Goal: Task Accomplishment & Management: Manage account settings

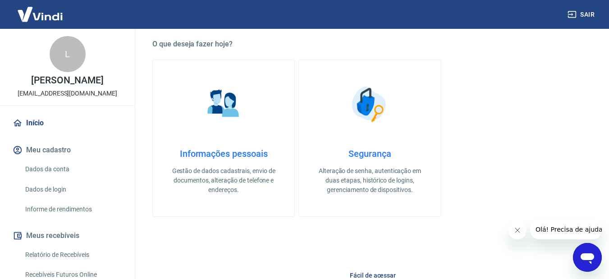
scroll to position [145, 0]
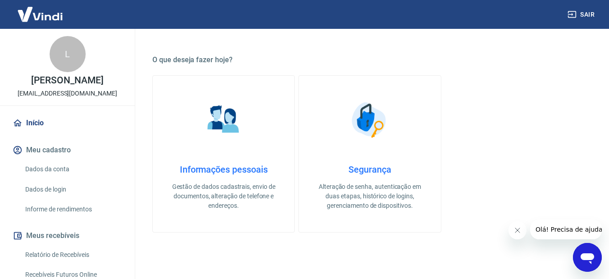
click at [33, 169] on link "Dados da conta" at bounding box center [73, 169] width 102 height 18
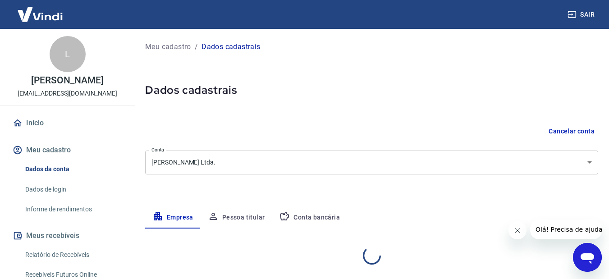
select select "MG"
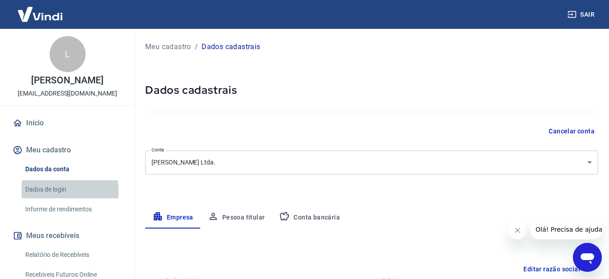
click at [41, 191] on link "Dados de login" at bounding box center [73, 189] width 102 height 18
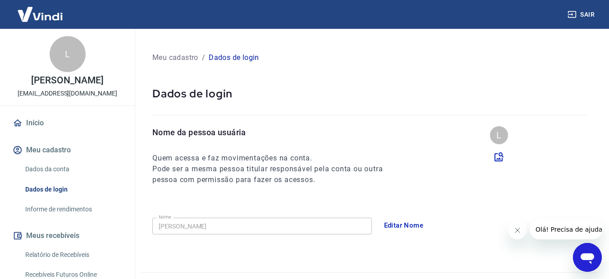
scroll to position [135, 0]
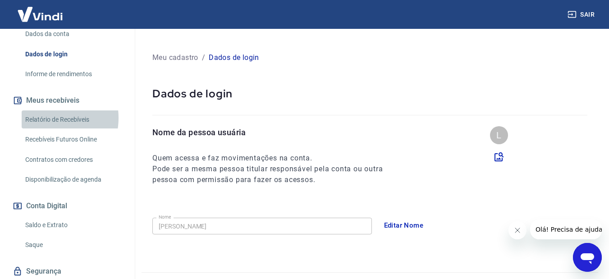
click at [45, 118] on link "Relatório de Recebíveis" at bounding box center [73, 120] width 102 height 18
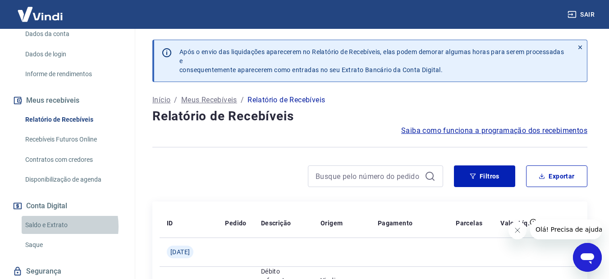
click at [51, 226] on link "Saldo e Extrato" at bounding box center [73, 225] width 102 height 18
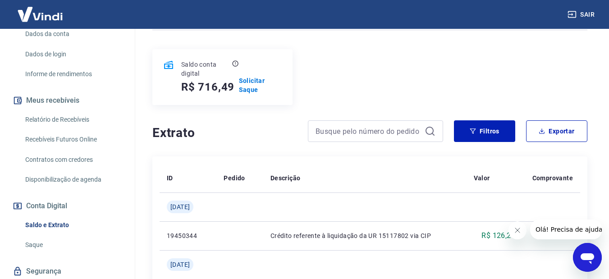
scroll to position [90, 0]
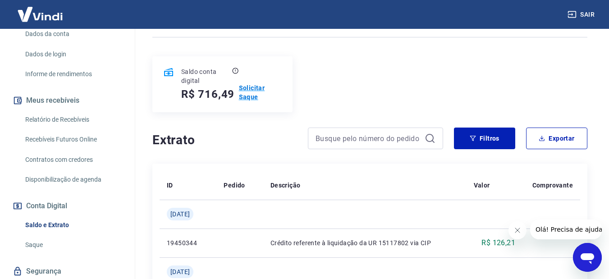
click at [251, 88] on p "Solicitar Saque" at bounding box center [260, 92] width 43 height 18
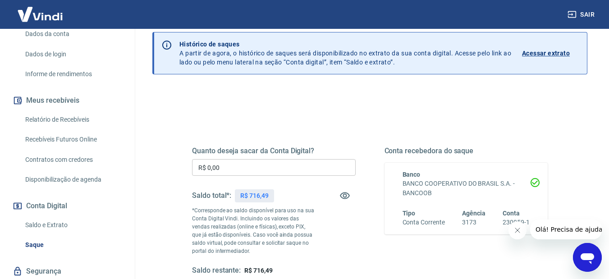
scroll to position [45, 0]
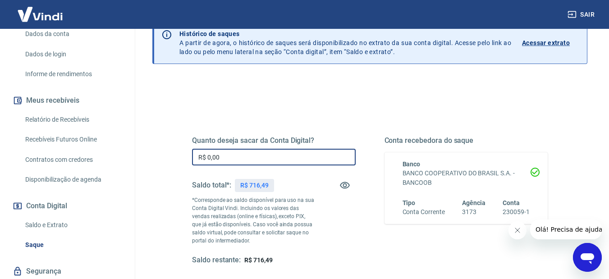
click at [255, 155] on input "R$ 0,00" at bounding box center [274, 157] width 164 height 17
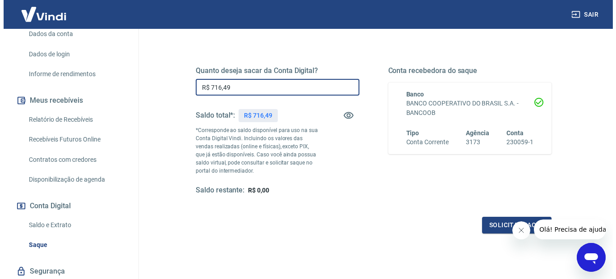
scroll to position [135, 0]
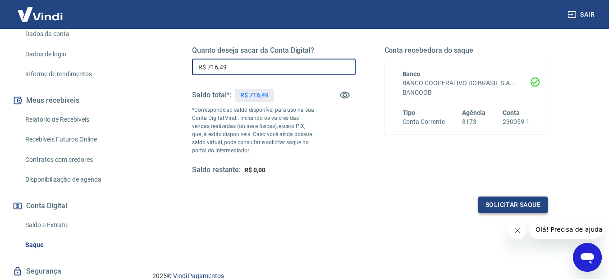
type input "R$ 716,49"
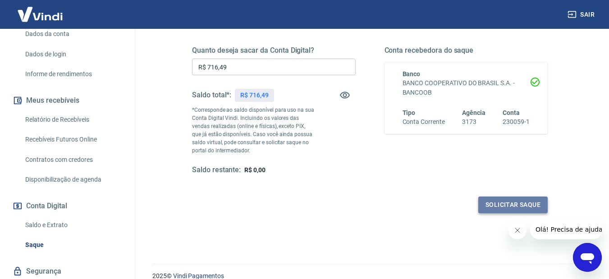
click at [532, 205] on button "Solicitar saque" at bounding box center [513, 205] width 69 height 17
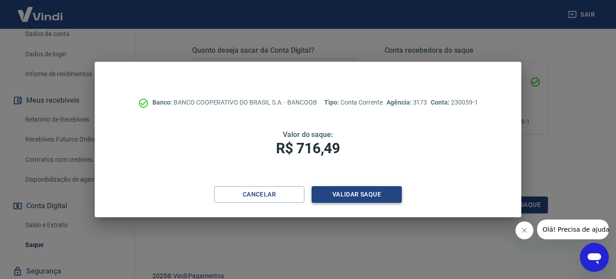
click at [350, 194] on button "Validar saque" at bounding box center [357, 194] width 90 height 17
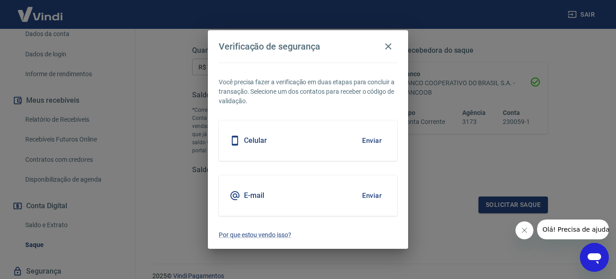
click at [234, 194] on icon at bounding box center [235, 195] width 11 height 11
click at [365, 197] on button "Enviar" at bounding box center [371, 195] width 29 height 19
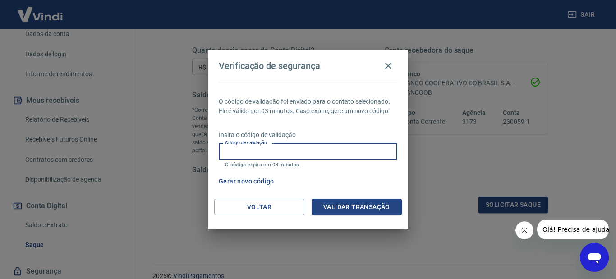
click at [311, 155] on input "Código de validação" at bounding box center [308, 151] width 179 height 17
paste input "241620"
type input "241620"
click at [333, 207] on button "Validar transação" at bounding box center [357, 207] width 90 height 17
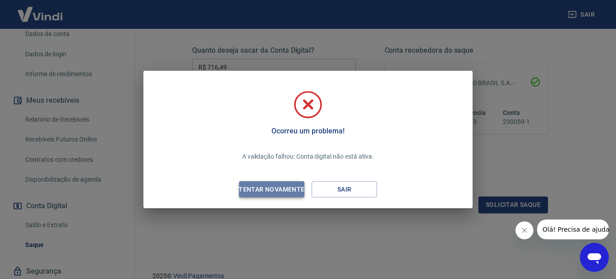
click at [280, 191] on div "Tentar novamente" at bounding box center [272, 189] width 88 height 11
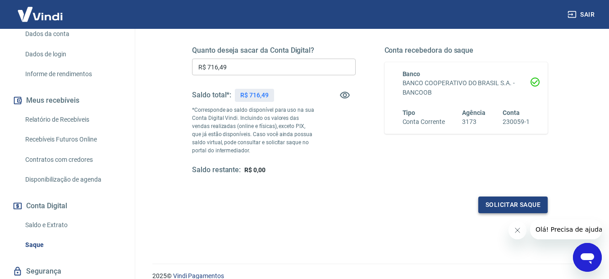
click at [502, 206] on button "Solicitar saque" at bounding box center [513, 205] width 69 height 17
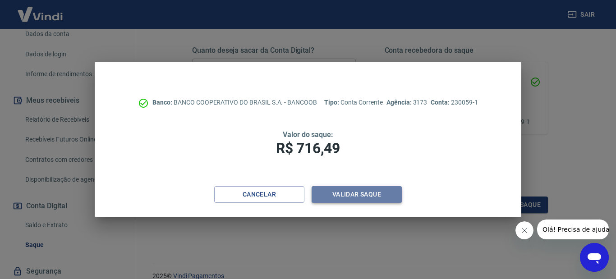
click at [355, 190] on button "Validar saque" at bounding box center [357, 194] width 90 height 17
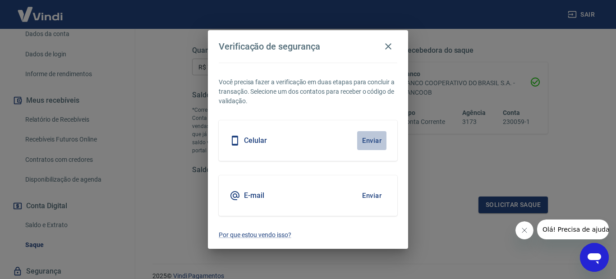
click at [376, 138] on button "Enviar" at bounding box center [371, 140] width 29 height 19
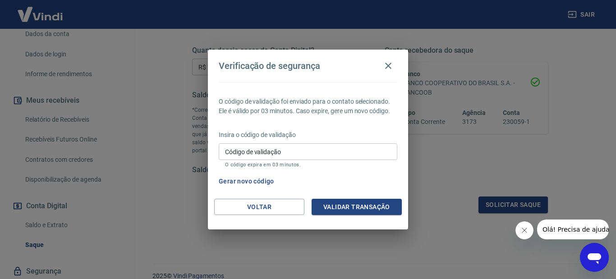
click at [343, 151] on input "Código de validação" at bounding box center [308, 151] width 179 height 17
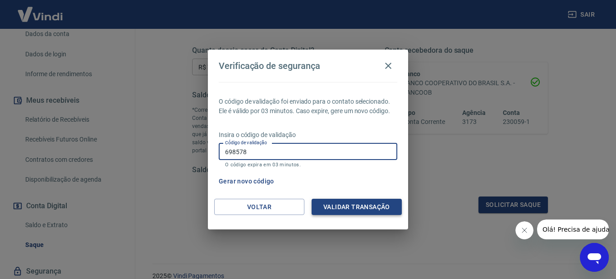
type input "698578"
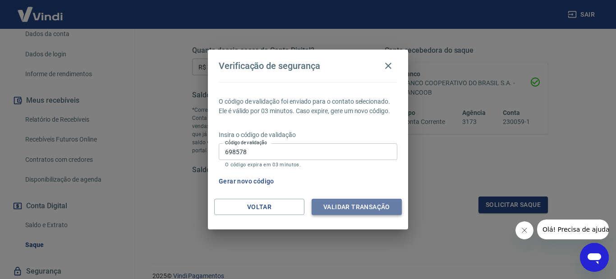
click at [350, 203] on button "Validar transação" at bounding box center [357, 207] width 90 height 17
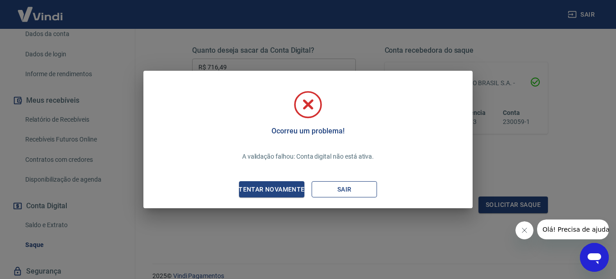
click at [339, 190] on button "Sair" at bounding box center [344, 189] width 65 height 17
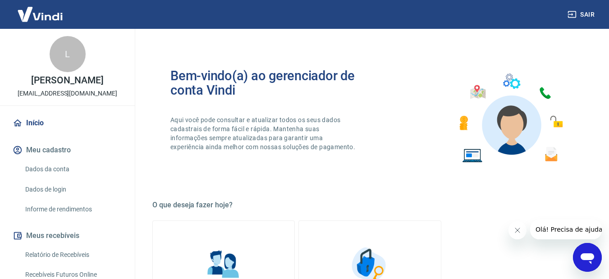
click at [559, 232] on span "Olá! Precisa de ajuda?" at bounding box center [570, 229] width 70 height 7
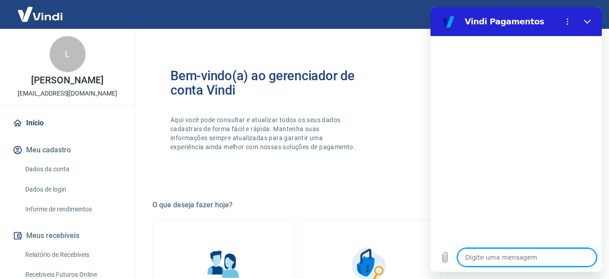
type textarea "R"
type textarea "x"
type textarea "Re"
type textarea "x"
type textarea "Rec"
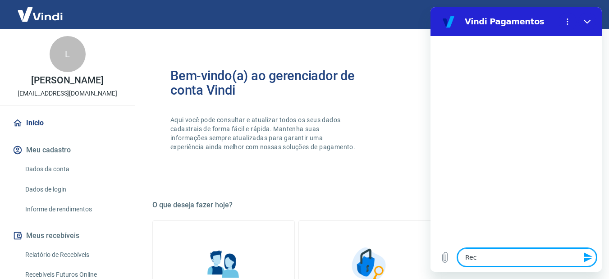
type textarea "x"
type textarea "Rece"
type textarea "x"
type textarea "Recen"
type textarea "x"
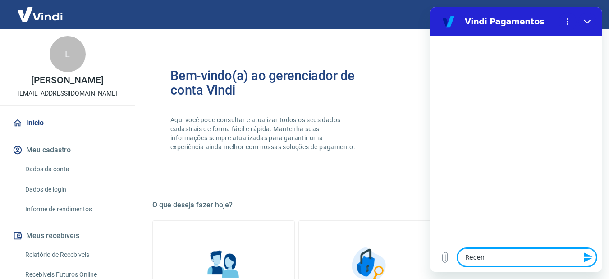
type textarea "Recent"
type textarea "x"
type textarea "Recente"
type textarea "x"
type textarea "Recentem"
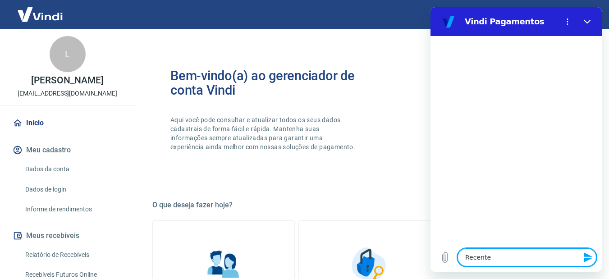
type textarea "x"
type textarea "Recenteme"
type textarea "x"
type textarea "Recentemen"
type textarea "x"
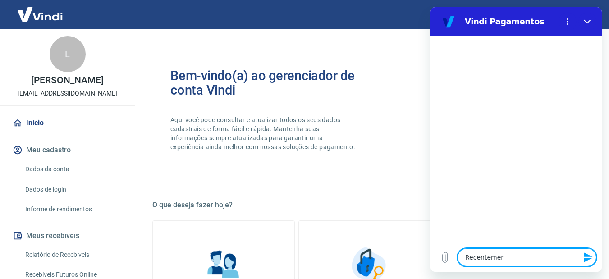
type textarea "Recentement"
type textarea "x"
type textarea "Recentemente"
type textarea "x"
type textarea "Recentemente"
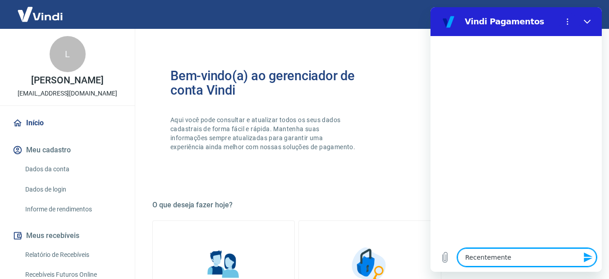
type textarea "x"
type textarea "Recentemente f"
type textarea "x"
type textarea "Recentemente fi"
type textarea "x"
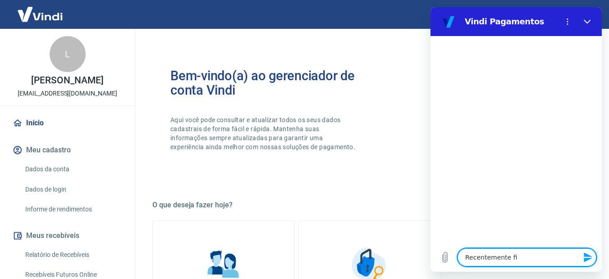
type textarea "Recentemente fiz"
type textarea "x"
type textarea "Recentemente fize"
type textarea "x"
type textarea "Recentemente fizem"
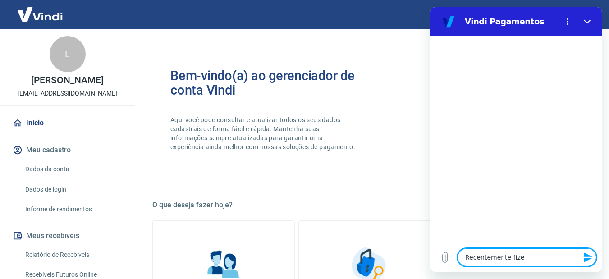
type textarea "x"
type textarea "Recentemente fizemo"
type textarea "x"
type textarea "Recentemente fizemos"
type textarea "x"
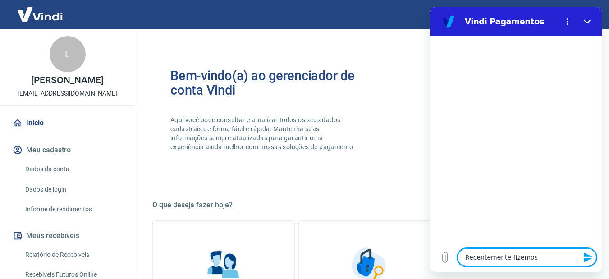
type textarea "Recentemente fizemos"
type textarea "x"
type textarea "Recentemente fizemos c"
type textarea "x"
type textarea "Recentemente fizemos co"
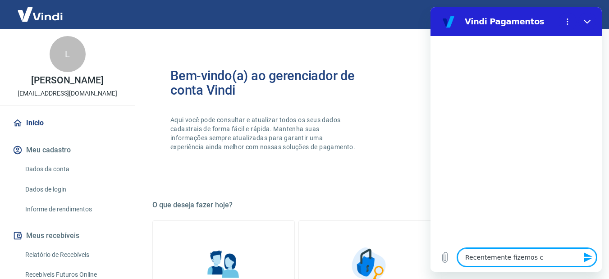
type textarea "x"
type textarea "Recentemente fizemos com"
type textarea "x"
type textarea "Recentemente fizemos com"
type textarea "x"
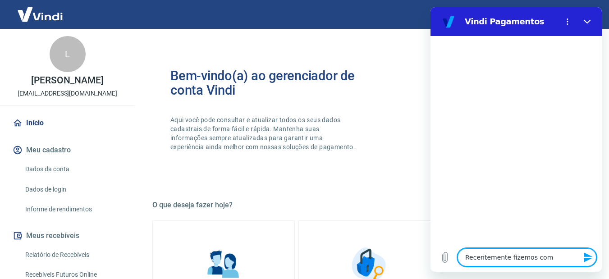
type textarea "Recentemente fizemos com v"
type textarea "x"
type textarea "Recentemente fizemos com vc"
type textarea "x"
type textarea "Recentemente fizemos com vcs"
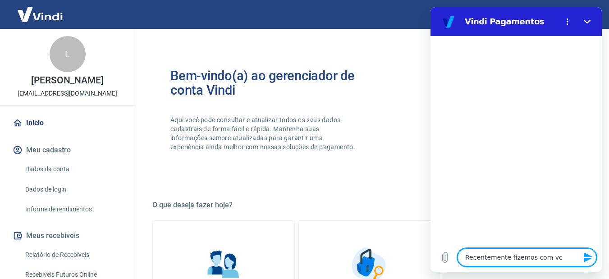
type textarea "x"
type textarea "Recentemente fizemos com vcs"
type textarea "x"
type textarea "Recentemente fizemos com vcs a"
type textarea "x"
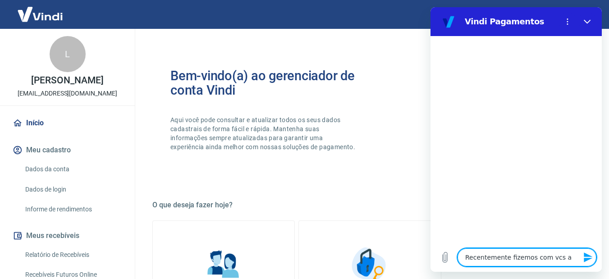
type textarea "Recentemente fizemos com vcs a"
type textarea "x"
type textarea "Recentemente fizemos com vcs a a"
type textarea "x"
type textarea "Recentemente fizemos com vcs a al"
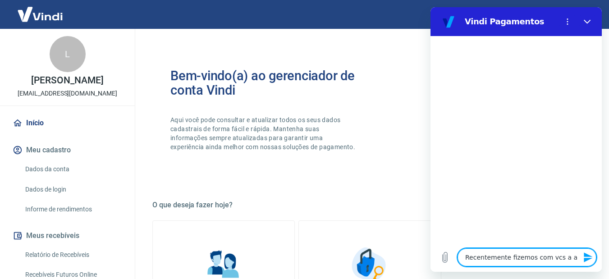
type textarea "x"
type textarea "Recentemente fizemos com vcs a alt"
type textarea "x"
type textarea "Recentemente fizemos com vcs a alte"
type textarea "x"
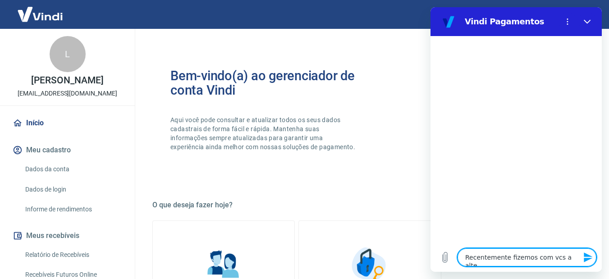
type textarea "Recentemente fizemos com vcs a alter"
type textarea "x"
type textarea "Recentemente fizemos com vcs a alterç"
type textarea "x"
type textarea "Recentemente fizemos com vcs a alterçã"
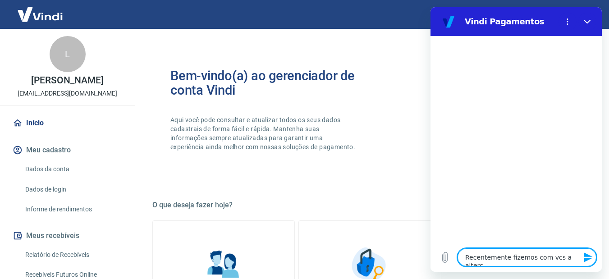
type textarea "x"
type textarea "Recentemente fizemos com vcs a alterção"
type textarea "x"
type textarea "Recentemente fizemos com vcs a alterção"
type textarea "x"
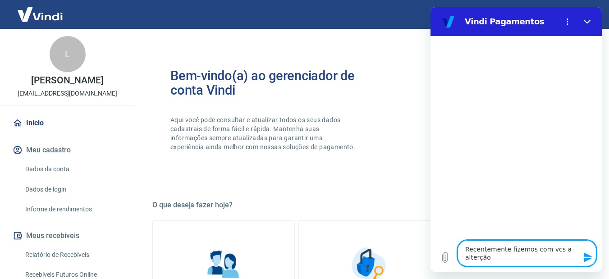
type textarea "Recentemente fizemos com vcs a alterção d"
type textarea "x"
type textarea "Recentemente fizemos com vcs a alterção da"
type textarea "x"
type textarea "Recentemente fizemos com vcs a alterção da"
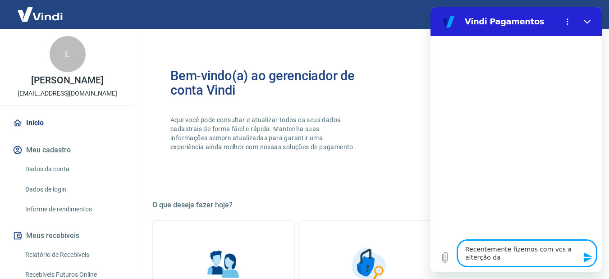
type textarea "x"
type textarea "Recentemente fizemos com vcs a alterção da C"
type textarea "x"
type textarea "Recentemente fizemos com vcs a alterção da CO"
type textarea "x"
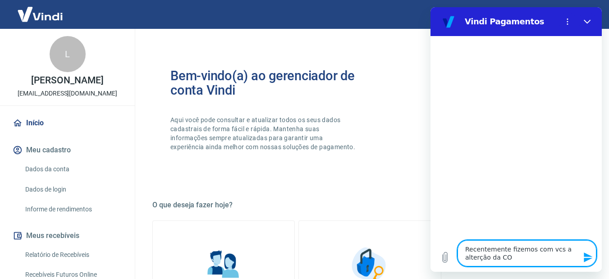
type textarea "Recentemente fizemos com vcs a alterção da COn"
type textarea "x"
type textarea "Recentemente fizemos com vcs a alterção da COnt"
type textarea "x"
type textarea "Recentemente fizemos com vcs a alterção da COnta"
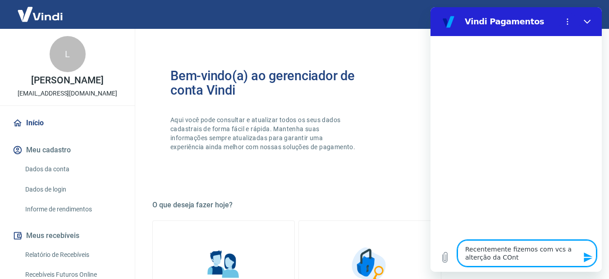
type textarea "x"
type textarea "Recentemente fizemos com vcs a alterção da COnta"
type textarea "x"
type textarea "Recentemente fizemos com vcs a alterção da COnta b"
type textarea "x"
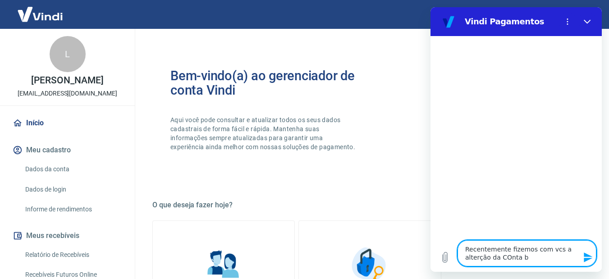
type textarea "Recentemente fizemos com vcs a alterção da COnta ba"
type textarea "x"
type textarea "Recentemente fizemos com vcs a alterção da COnta ban"
type textarea "x"
type textarea "Recentemente fizemos com vcs a alterção da COnta banc"
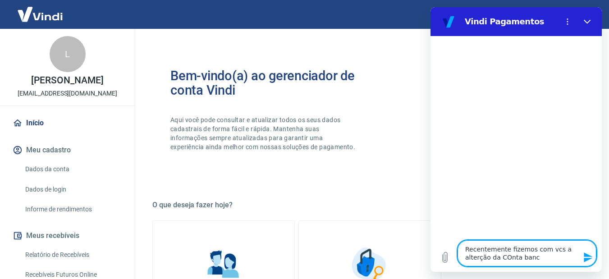
type textarea "x"
type textarea "Recentemente fizemos com vcs a alterção da COnta bancá"
type textarea "x"
type textarea "Recentemente fizemos com vcs a alterção da COnta bancár"
type textarea "x"
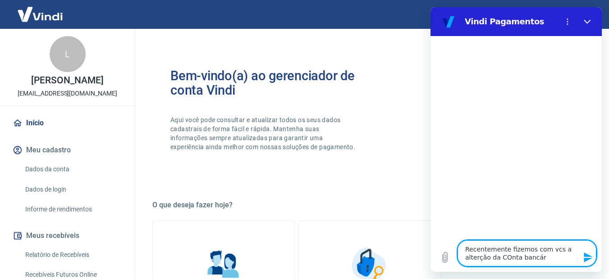
type textarea "Recentemente fizemos com vcs a alterção da COnta bancári"
type textarea "x"
type textarea "Recentemente fizemos com vcs a alterção da COnta bancária"
type textarea "x"
type textarea "Recentemente fizemos com vcs a alterção da COnta bancária"
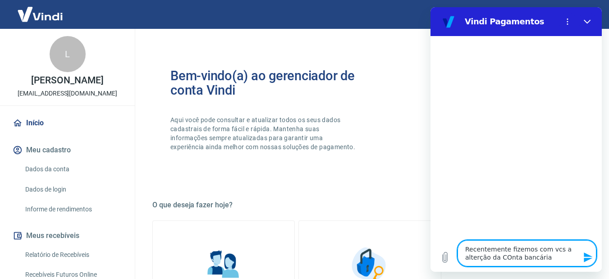
type textarea "x"
type textarea "Recentemente fizemos com vcs a alterção da COnta bancária p"
type textarea "x"
type textarea "Recentemente fizemos com vcs a alterção da COnta bancária pa"
type textarea "x"
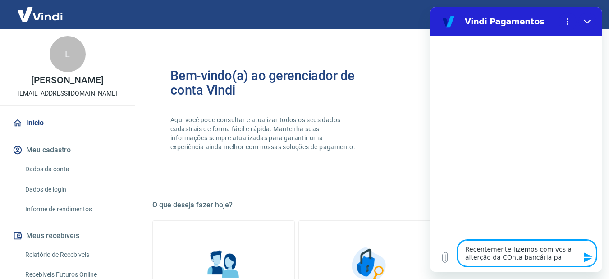
type textarea "Recentemente fizemos com vcs a alterção da COnta bancária par"
type textarea "x"
type textarea "Recentemente fizemos com vcs a alterção da COnta bancária para"
type textarea "x"
type textarea "Recentemente fizemos com vcs a alterção da COnta bancária para"
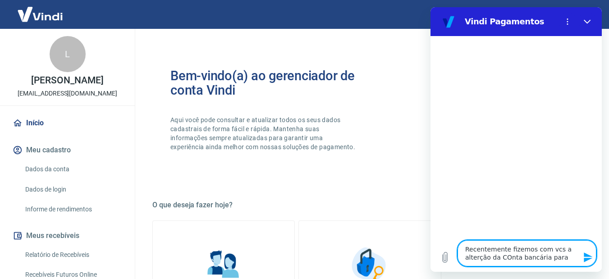
type textarea "x"
type textarea "Recentemente fizemos com vcs a alterção da COnta bancária para"
type textarea "x"
type textarea "Recentemente fizemos com vcs a alterção da COnta bancária par"
type textarea "x"
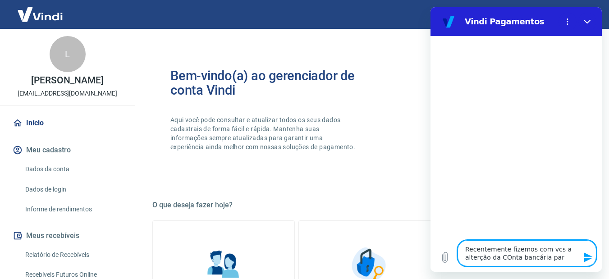
type textarea "Recentemente fizemos com vcs a alterção da COnta bancária pa"
type textarea "x"
type textarea "Recentemente fizemos com vcs a alterção da COnta bancária p"
type textarea "x"
type textarea "Recentemente fizemos com vcs a alterção da COnta bancária"
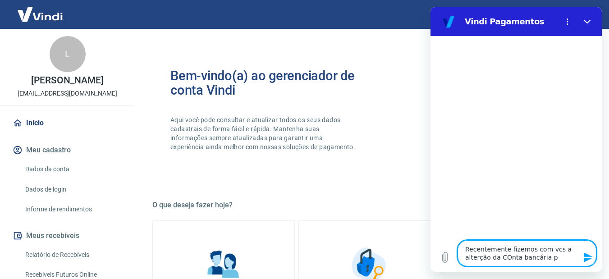
type textarea "x"
type textarea "Recentemente fizemos com vcs a alterção da COnta bancária p"
type textarea "x"
type textarea "Recentemente fizemos com vcs a alterção da COnta bancária pa"
type textarea "x"
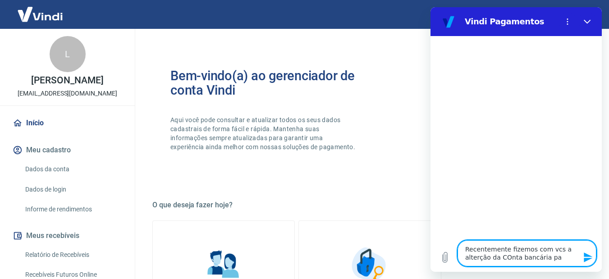
type textarea "Recentemente fizemos com vcs a alterção da COnta bancária par"
type textarea "x"
type textarea "Recentemente fizemos com vcs a alterção da COnta bancária para"
type textarea "x"
type textarea "Recentemente fizemos com vcs a alterção da COnta bancária para"
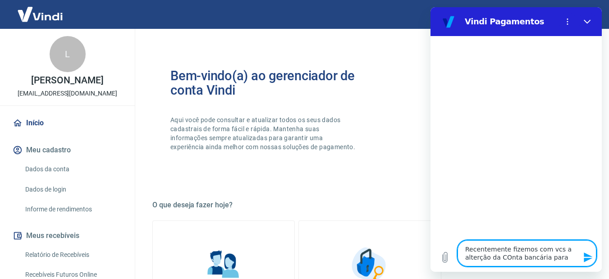
type textarea "x"
type textarea "Recentemente fizemos com vcs a alterção da COnta bancária para a"
type textarea "x"
type textarea "Recentemente fizemos com vcs a alterção da COnta bancária para a"
type textarea "x"
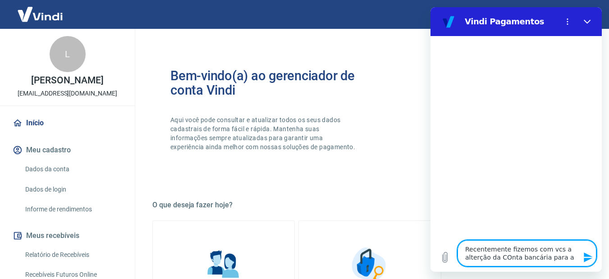
type textarea "Recentemente fizemos com vcs a alterção da COnta bancária para a J"
type textarea "x"
type textarea "Recentemente fizemos com vcs a alterção da COnta bancária para a JO"
type textarea "x"
type textarea "Recentemente fizemos com vcs a alterção da COnta bancária para a JOH"
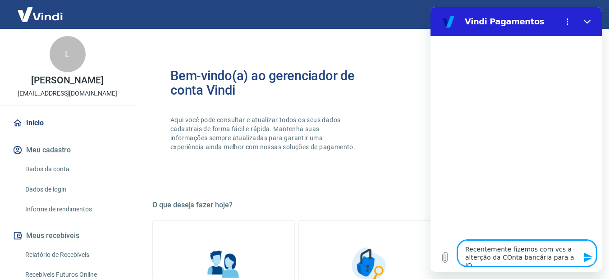
type textarea "x"
type textarea "Recentemente fizemos com vcs a alterção da COnta bancária para a [PERSON_NAME]"
type textarea "x"
type textarea "Recentemente fizemos com vcs a alterção da COnta bancária para a [PERSON_NAME]"
type textarea "x"
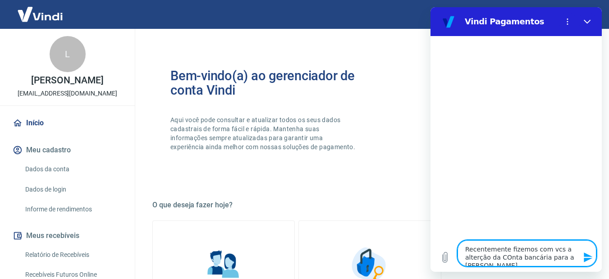
type textarea "Recentemente fizemos com vcs a alterção da COnta bancária para a [PERSON_NAME]"
type textarea "x"
type textarea "Recentemente fizemos com vcs a alterção da COnta bancária para a [PERSON_NAME]"
type textarea "x"
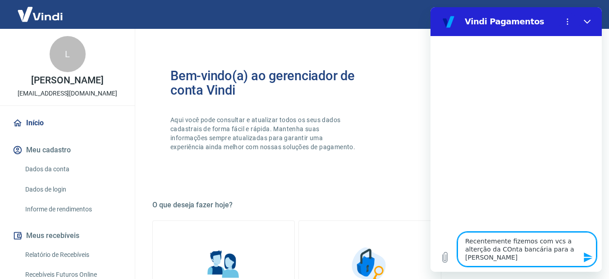
type textarea "Recentemente fizemos com vcs a alterção da COnta bancária para a [PERSON_NAME]"
type textarea "x"
type textarea "Recentemente fizemos com vcs a alterção da COnta bancária para a [PERSON_NAME]"
type textarea "x"
type textarea "Recentemente fizemos com vcs a alterção da COnta bancária para a [PERSON_NAME]"
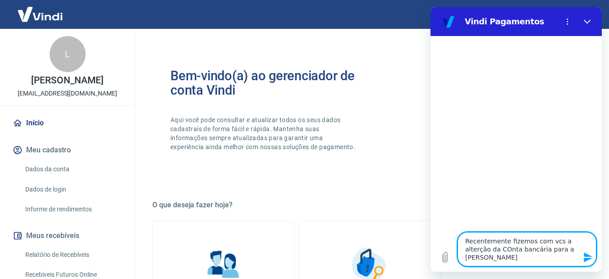
type textarea "x"
type textarea "Recentemente fizemos com vcs a alterção da COnta bancária para a [PERSON_NAME]"
type textarea "x"
type textarea "Recentemente fizemos com vcs a alterção da COnta bancária para a [PERSON_NAME] L"
type textarea "x"
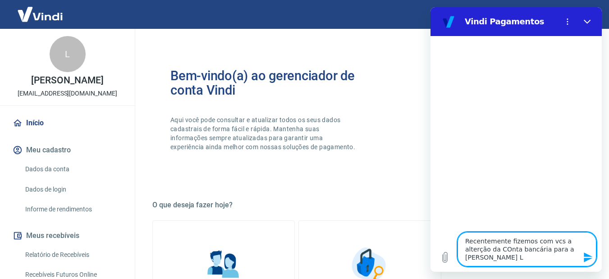
type textarea "Recentemente fizemos com vcs a alterção da COnta bancária para a [PERSON_NAME] …"
type textarea "x"
type textarea "Recentemente fizemos com vcs a alterção da COnta bancária para a [PERSON_NAME] …"
type textarea "x"
type textarea "Recentemente fizemos com vcs a alterção da COnta bancária para a [PERSON_NAME] …"
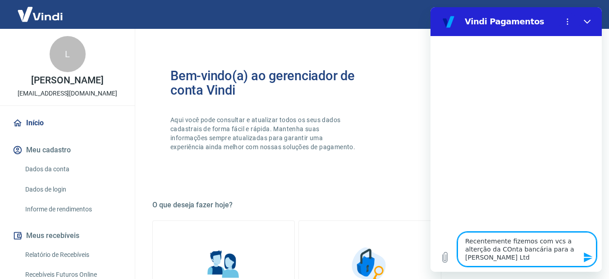
type textarea "x"
type textarea "Recentemente fizemos com vcs a alterção da COnta bancária para a [PERSON_NAME] …"
type textarea "x"
type textarea "Recentemente fizemos com vcs a alterção da COnta bancária para a [PERSON_NAME] …"
type textarea "x"
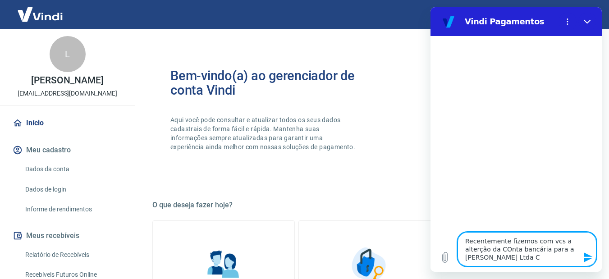
type textarea "Recentemente fizemos com vcs a alterção da COnta bancária para a [PERSON_NAME] …"
type textarea "x"
type textarea "Recentemente fizemos com vcs a alterção da COnta bancária para a [PERSON_NAME] …"
type textarea "x"
type textarea "Recentemente fizemos com vcs a alterção da COnta bancária para a [PERSON_NAME] …"
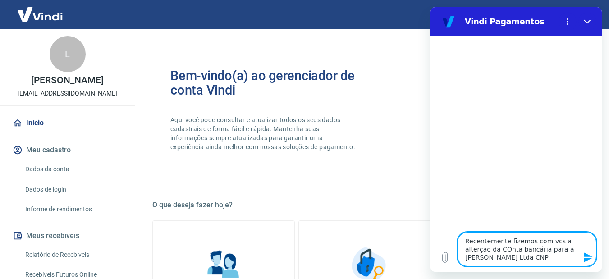
type textarea "x"
type textarea "Recentemente fizemos com vcs a alterção da COnta bancária para a [PERSON_NAME] …"
type textarea "x"
type textarea "Recentemente fizemos com vcs a alterção da COnta bancária para a [PERSON_NAME] …"
type textarea "x"
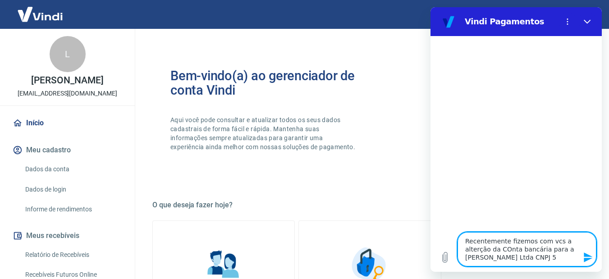
type textarea "Recentemente fizemos com vcs a alterção da COnta bancária para a [PERSON_NAME] …"
type textarea "x"
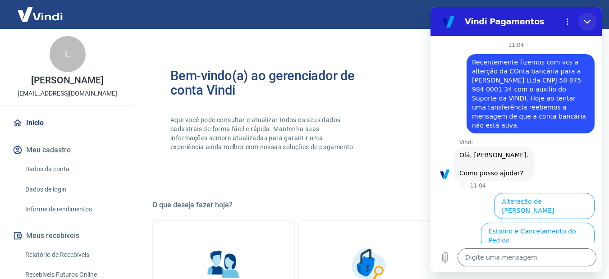
click at [588, 20] on icon "Fechar" at bounding box center [587, 21] width 7 height 7
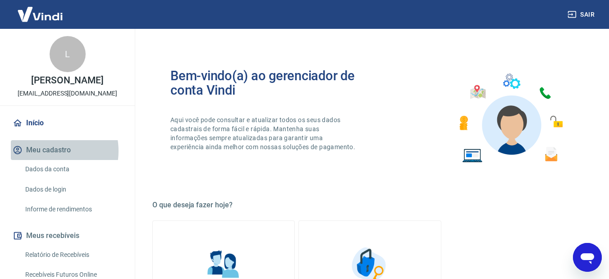
click at [48, 151] on button "Meu cadastro" at bounding box center [67, 150] width 113 height 20
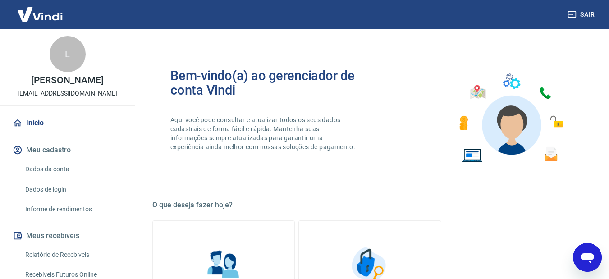
click at [49, 169] on link "Dados da conta" at bounding box center [73, 169] width 102 height 18
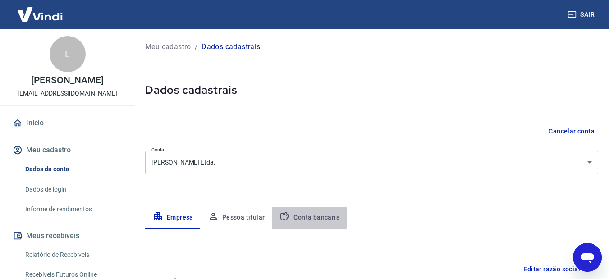
click at [304, 215] on button "Conta bancária" at bounding box center [309, 218] width 75 height 22
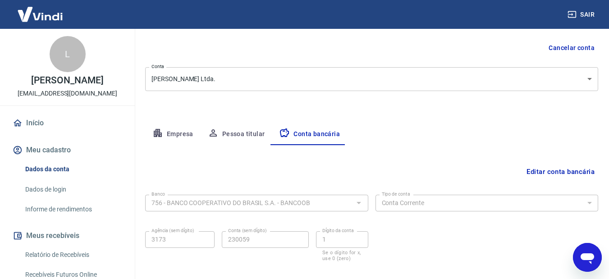
scroll to position [90, 0]
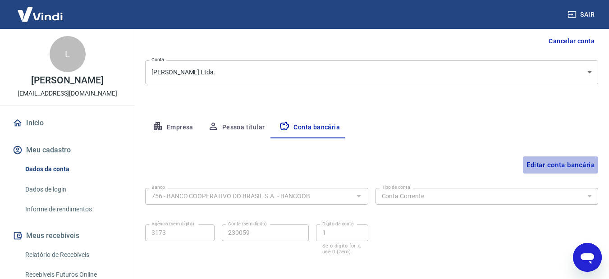
click at [561, 166] on button "Editar conta bancária" at bounding box center [560, 165] width 75 height 17
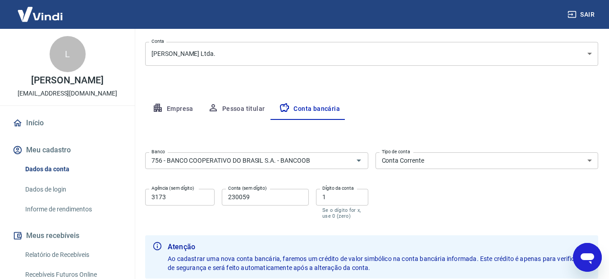
scroll to position [106, 0]
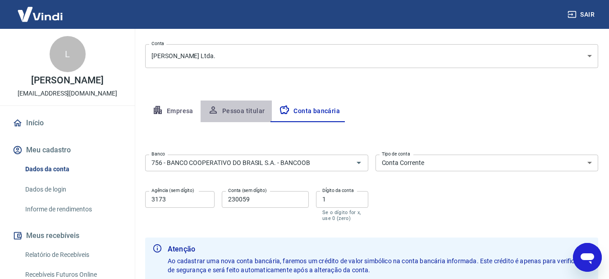
click at [231, 110] on button "Pessoa titular" at bounding box center [237, 112] width 72 height 22
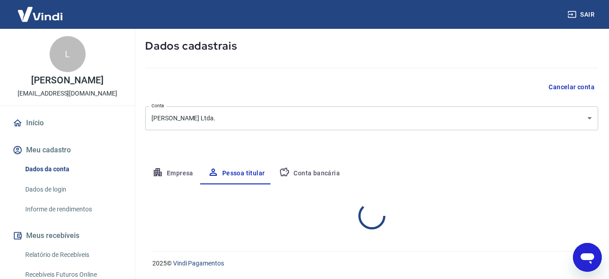
scroll to position [82, 0]
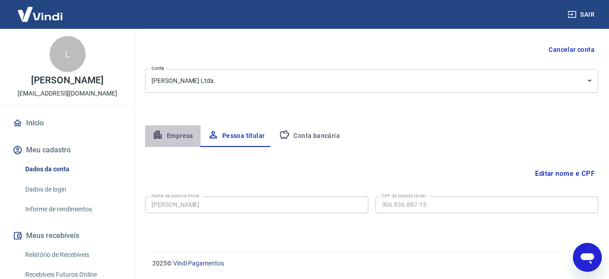
click at [185, 135] on button "Empresa" at bounding box center [172, 136] width 55 height 22
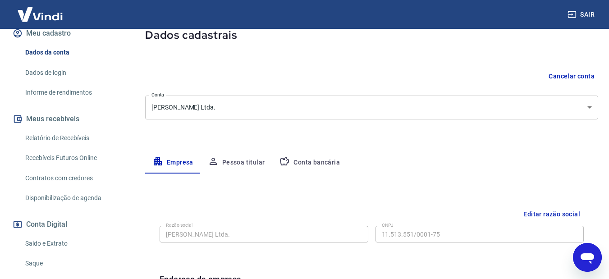
scroll to position [135, 0]
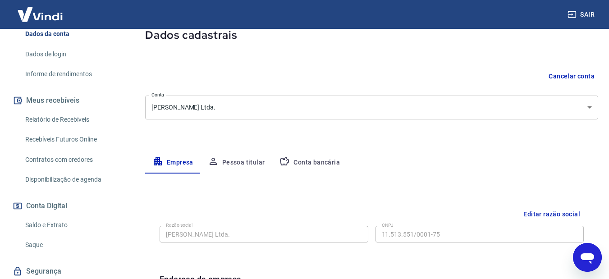
click at [40, 223] on link "Saldo e Extrato" at bounding box center [73, 225] width 102 height 18
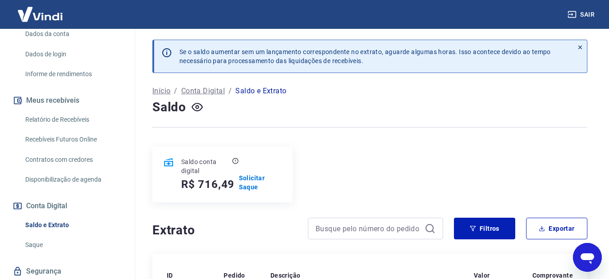
click at [169, 161] on icon at bounding box center [168, 162] width 9 height 8
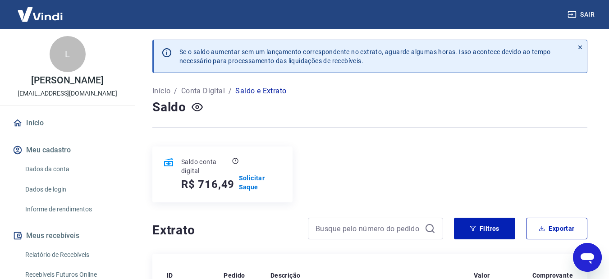
click at [246, 178] on p "Solicitar Saque" at bounding box center [260, 183] width 43 height 18
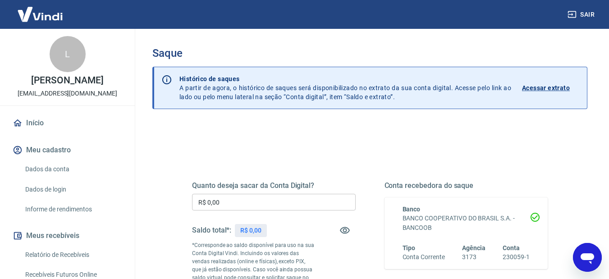
click at [249, 199] on input "R$ 0,00" at bounding box center [274, 202] width 164 height 17
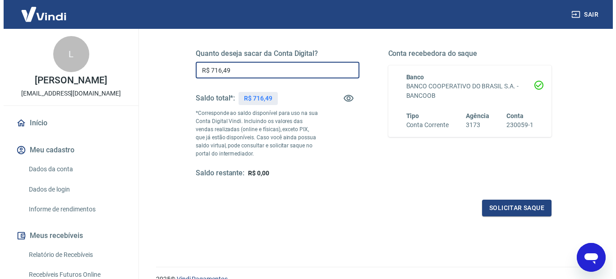
scroll to position [135, 0]
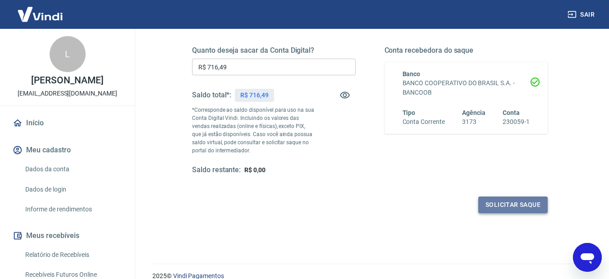
click at [517, 204] on button "Solicitar saque" at bounding box center [513, 205] width 69 height 17
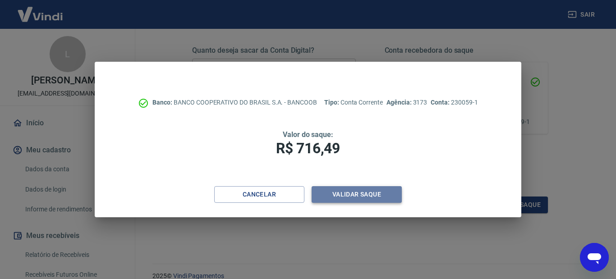
click at [367, 194] on button "Validar saque" at bounding box center [357, 194] width 90 height 17
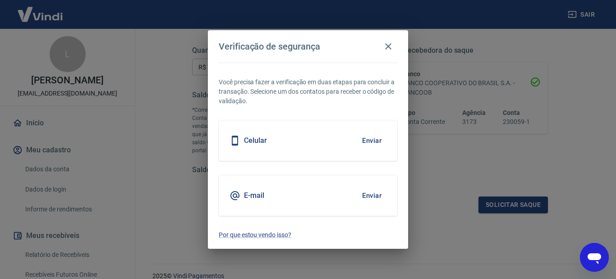
click at [235, 140] on icon at bounding box center [235, 140] width 11 height 11
click at [378, 141] on button "Enviar" at bounding box center [371, 140] width 29 height 19
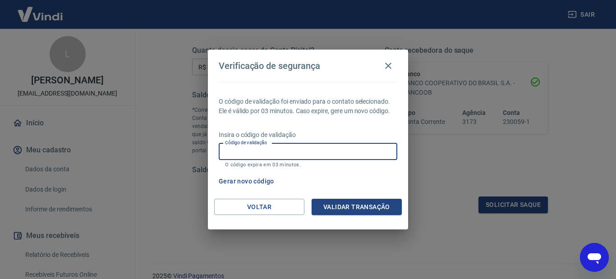
click at [310, 156] on input "Código de validação" at bounding box center [308, 151] width 179 height 17
click at [365, 201] on button "Validar transação" at bounding box center [357, 207] width 90 height 17
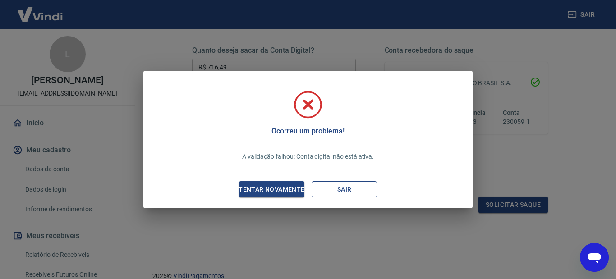
click at [350, 191] on button "Sair" at bounding box center [344, 189] width 65 height 17
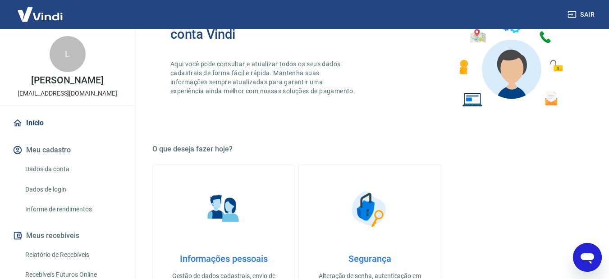
scroll to position [33, 0]
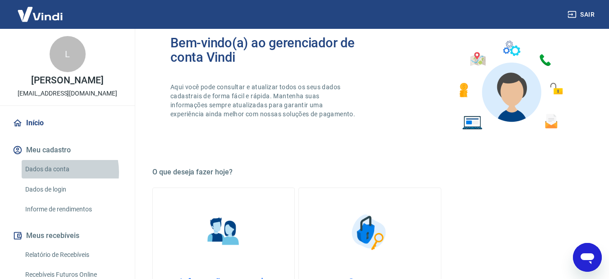
click at [52, 172] on link "Dados da conta" at bounding box center [73, 169] width 102 height 18
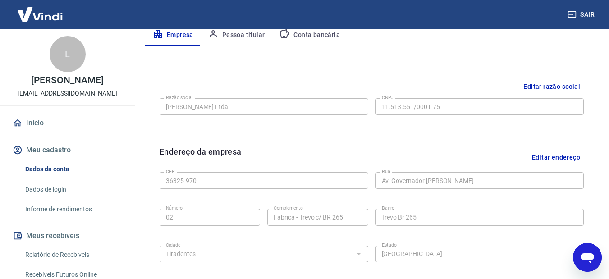
scroll to position [180, 0]
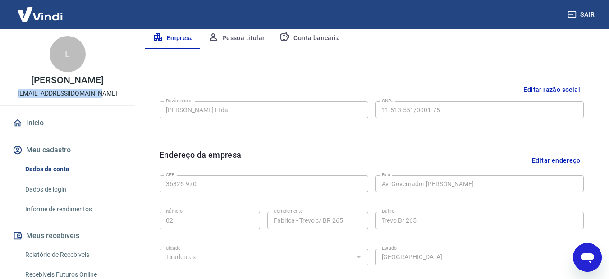
drag, startPoint x: 23, startPoint y: 91, endPoint x: 103, endPoint y: 94, distance: 80.8
click at [103, 94] on div "L [PERSON_NAME] [EMAIL_ADDRESS][DOMAIN_NAME]" at bounding box center [67, 67] width 135 height 77
click at [339, 101] on div "Razão social [PERSON_NAME] Ltda. Razão social CNPJ 11.513.551/0001-75 CNPJ" at bounding box center [372, 109] width 424 height 22
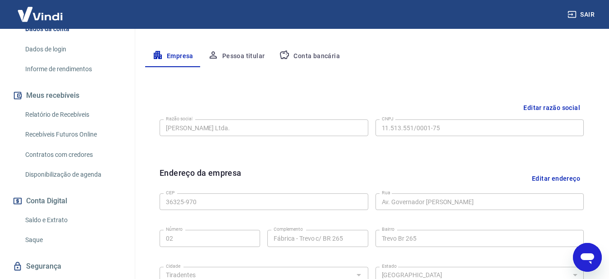
scroll to position [165, 0]
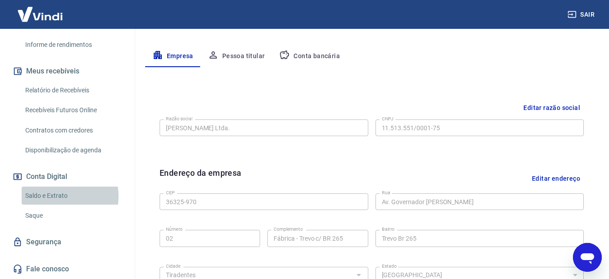
click at [56, 196] on link "Saldo e Extrato" at bounding box center [73, 196] width 102 height 18
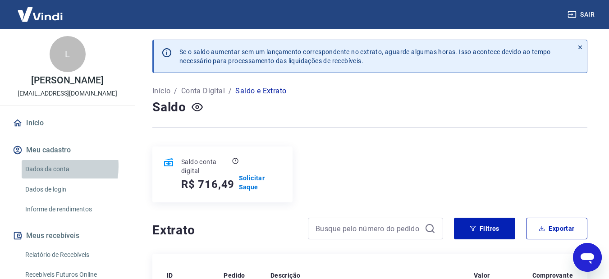
click at [39, 166] on link "Dados da conta" at bounding box center [73, 169] width 102 height 18
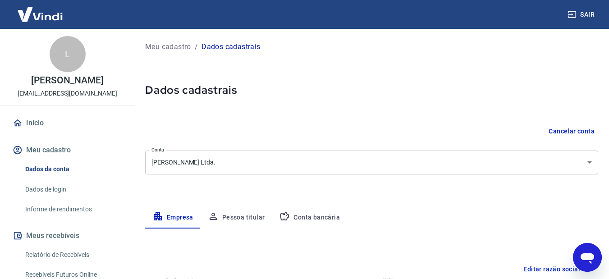
click at [45, 186] on link "Dados de login" at bounding box center [73, 189] width 102 height 18
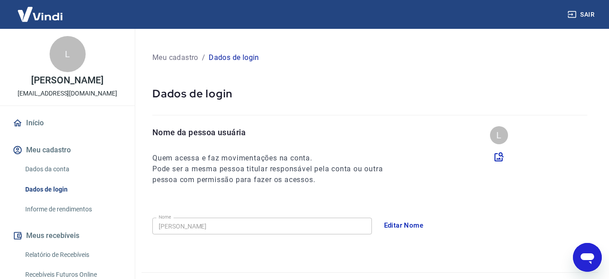
click at [65, 165] on link "Dados da conta" at bounding box center [73, 169] width 102 height 18
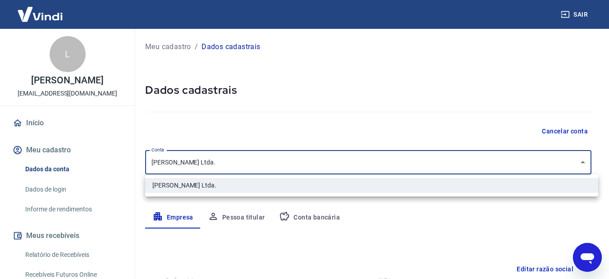
click at [588, 163] on body "Sair L [PERSON_NAME] [EMAIL_ADDRESS][DOMAIN_NAME] Início Meu cadastro Dados da …" at bounding box center [304, 139] width 609 height 279
click at [389, 130] on div at bounding box center [308, 139] width 616 height 279
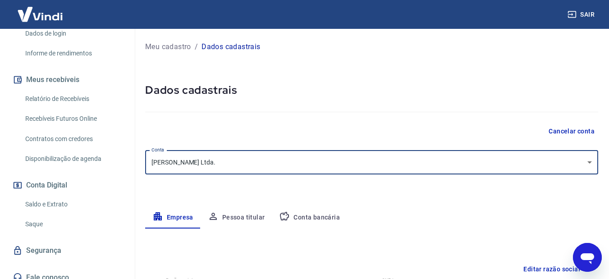
scroll to position [165, 0]
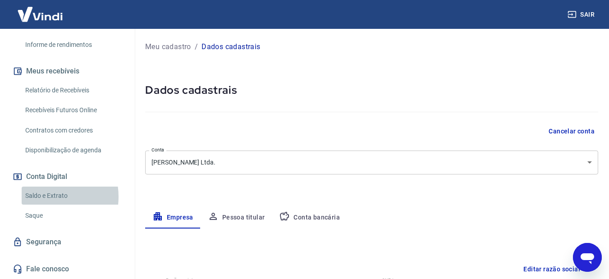
click at [41, 197] on link "Saldo e Extrato" at bounding box center [73, 196] width 102 height 18
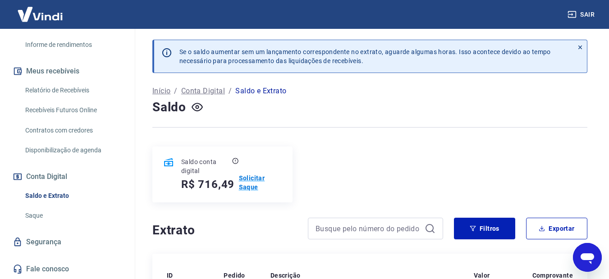
click at [249, 180] on p "Solicitar Saque" at bounding box center [260, 183] width 43 height 18
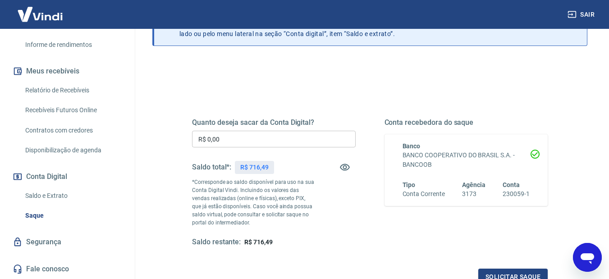
scroll to position [90, 0]
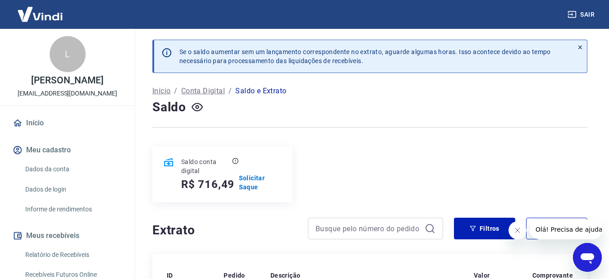
click at [210, 93] on p "Conta Digital" at bounding box center [203, 91] width 44 height 11
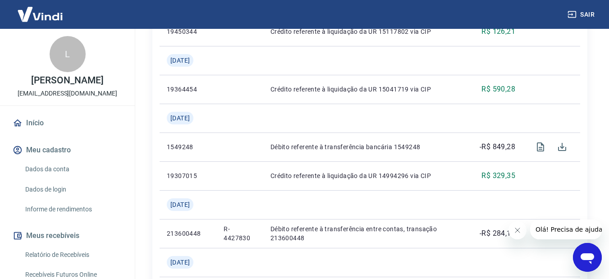
scroll to position [316, 0]
